Goal: Check status

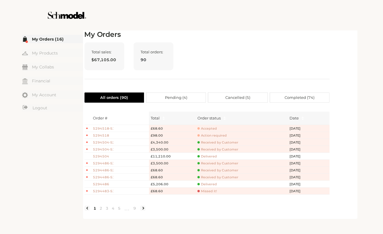
click at [199, 70] on div "Total sales: $67,105.00 Total orders: 90" at bounding box center [206, 60] width 245 height 37
drag, startPoint x: 220, startPoint y: 17, endPoint x: 220, endPoint y: 14, distance: 2.9
click at [220, 17] on div at bounding box center [191, 15] width 327 height 30
click at [220, 14] on div at bounding box center [191, 15] width 327 height 30
drag, startPoint x: 237, startPoint y: 48, endPoint x: 188, endPoint y: 28, distance: 53.1
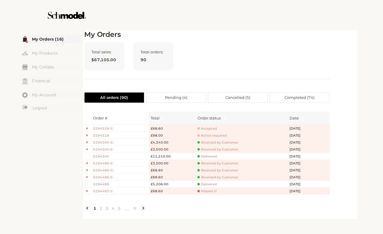
click at [188, 28] on div "**********" at bounding box center [191, 117] width 383 height 234
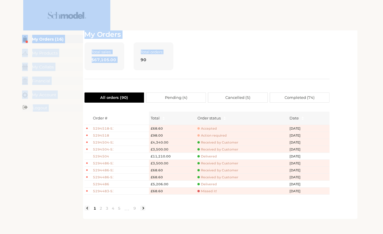
click at [358, 27] on header at bounding box center [191, 15] width 383 height 30
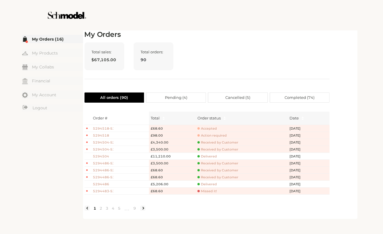
drag, startPoint x: 162, startPoint y: 56, endPoint x: 311, endPoint y: 7, distance: 156.5
click at [311, 7] on div at bounding box center [191, 15] width 327 height 30
click at [262, 27] on div at bounding box center [191, 15] width 327 height 30
drag, startPoint x: 262, startPoint y: 27, endPoint x: 250, endPoint y: 23, distance: 12.4
click at [259, 26] on div at bounding box center [191, 15] width 327 height 30
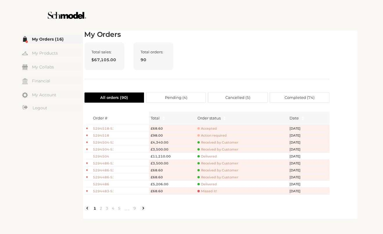
drag, startPoint x: 261, startPoint y: 12, endPoint x: 260, endPoint y: 1, distance: 10.5
click at [260, 1] on div at bounding box center [191, 15] width 327 height 30
click at [245, 71] on div "Total sales: $67,105.00 Total orders: 90" at bounding box center [206, 60] width 245 height 37
click at [245, 70] on div "Total sales: $67,105.00 Total orders: 90" at bounding box center [206, 60] width 245 height 37
click at [244, 70] on div "Total sales: $67,105.00 Total orders: 90" at bounding box center [206, 60] width 245 height 37
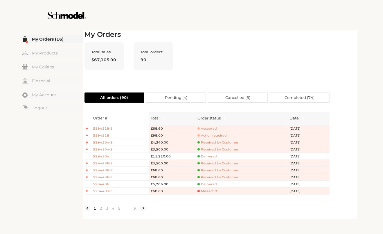
click at [223, 44] on div "Total sales: $67,105.00 Total orders: 90" at bounding box center [206, 60] width 245 height 37
click at [304, 23] on div at bounding box center [191, 15] width 327 height 30
click at [289, 43] on div "Total sales: $67,105.00 Total orders: 90" at bounding box center [206, 60] width 245 height 37
click at [298, 30] on h2 "My Orders" at bounding box center [206, 34] width 245 height 8
